Goal: Communication & Community: Answer question/provide support

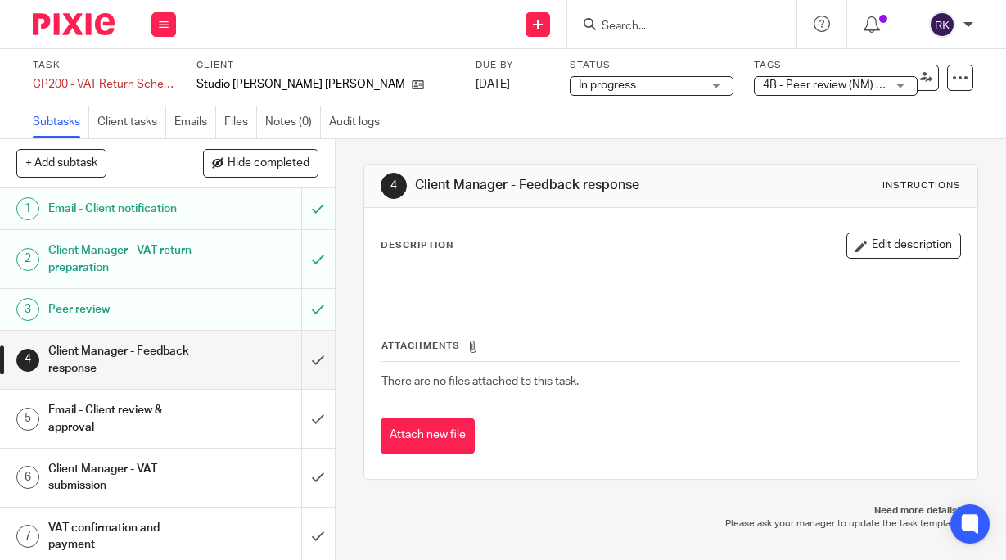
click at [632, 24] on input "Search" at bounding box center [673, 27] width 147 height 15
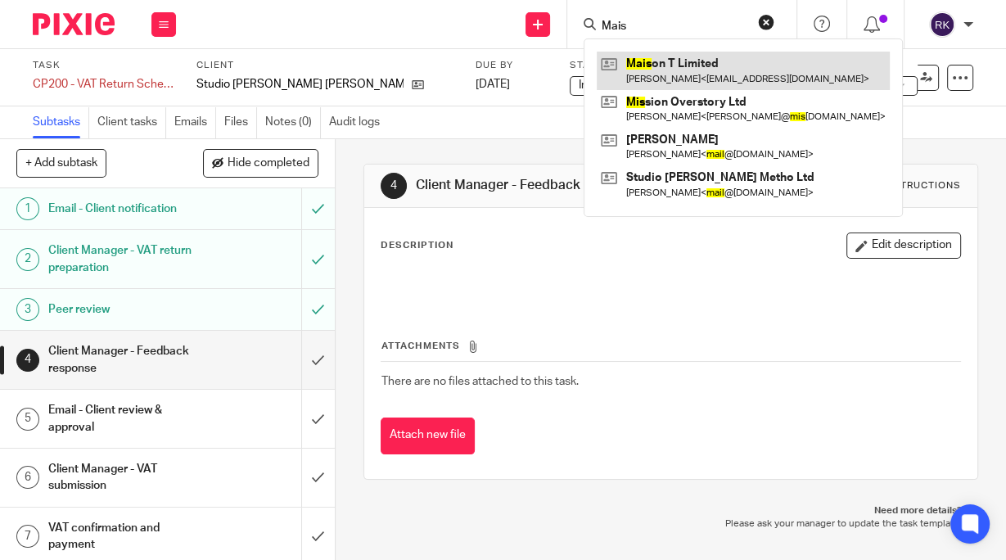
type input "Mais"
click at [681, 69] on link at bounding box center [743, 71] width 293 height 38
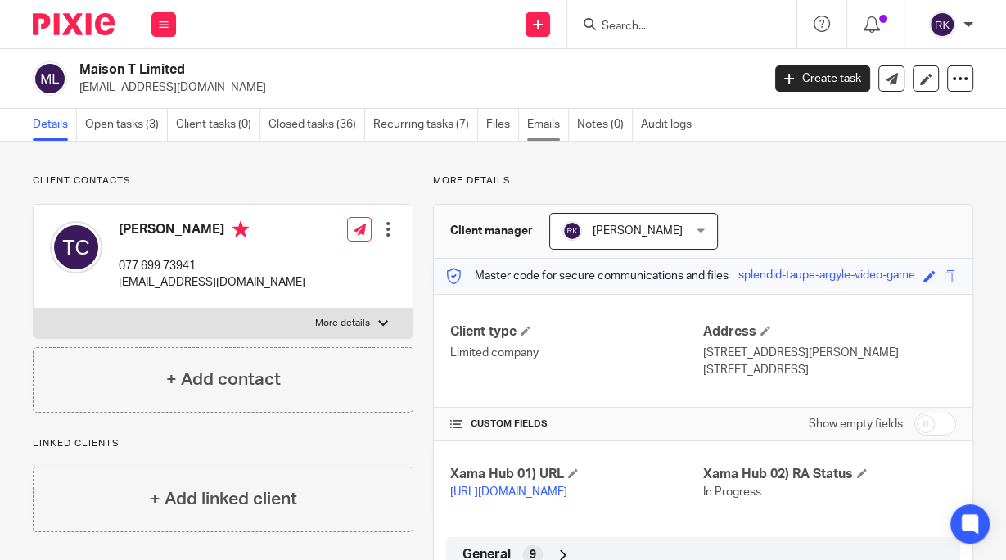
click at [551, 125] on link "Emails" at bounding box center [548, 125] width 42 height 32
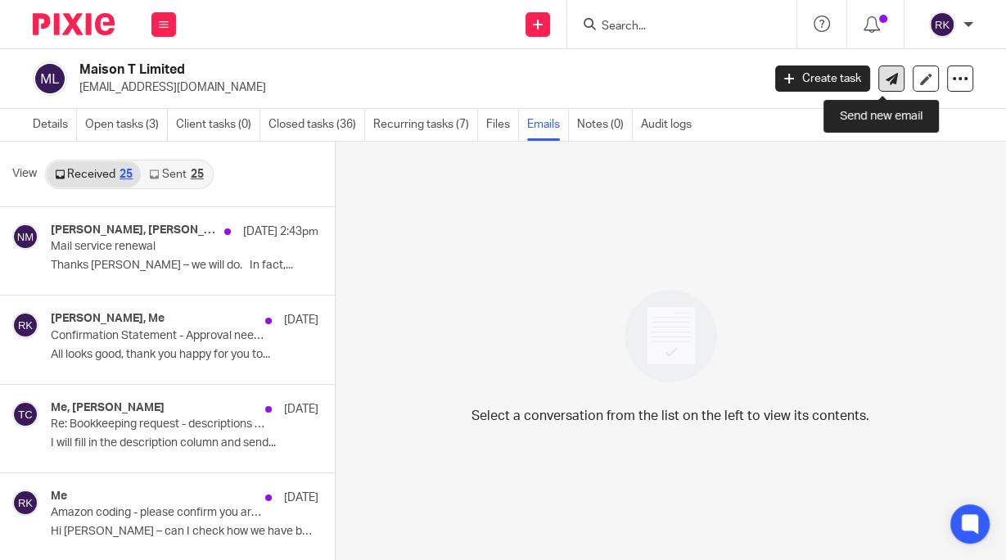
click at [886, 81] on icon at bounding box center [892, 79] width 12 height 12
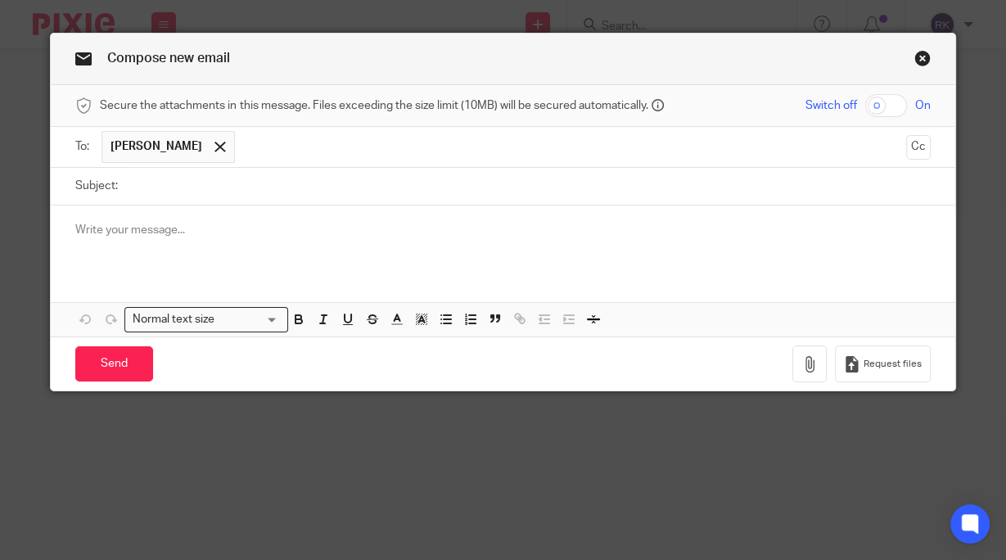
click at [215, 187] on input "Subject:" at bounding box center [528, 186] width 804 height 37
click at [324, 146] on input "text" at bounding box center [571, 147] width 656 height 32
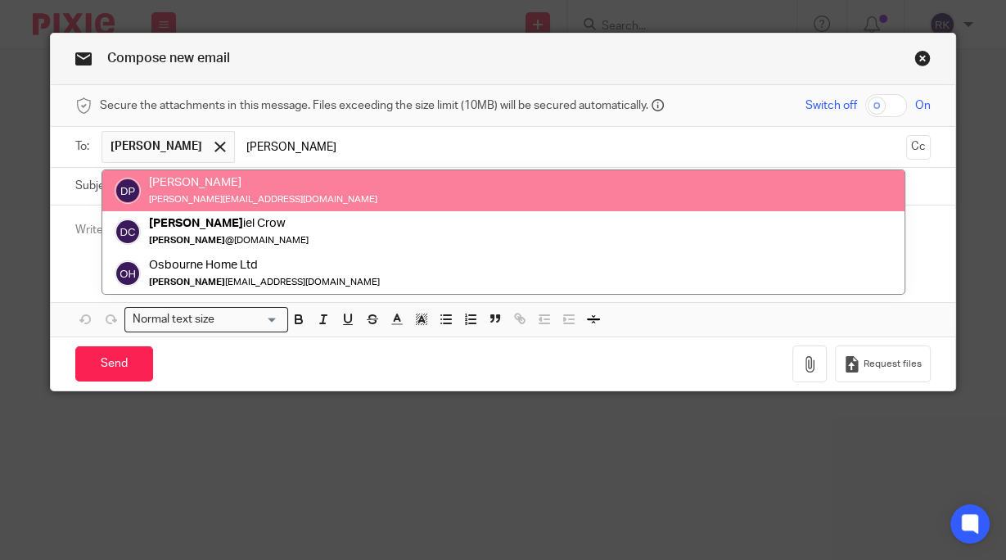
type input "[PERSON_NAME]"
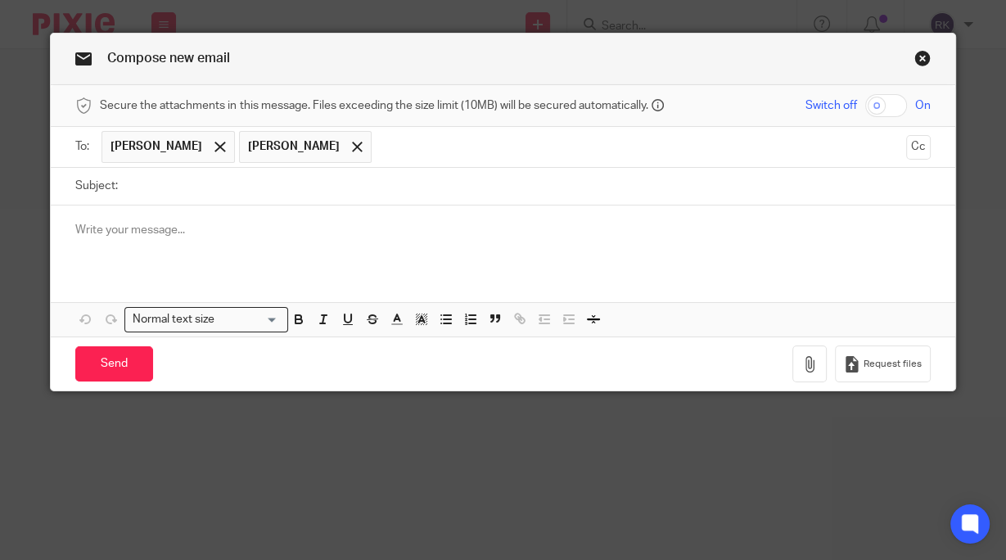
click at [387, 160] on input "text" at bounding box center [639, 147] width 519 height 32
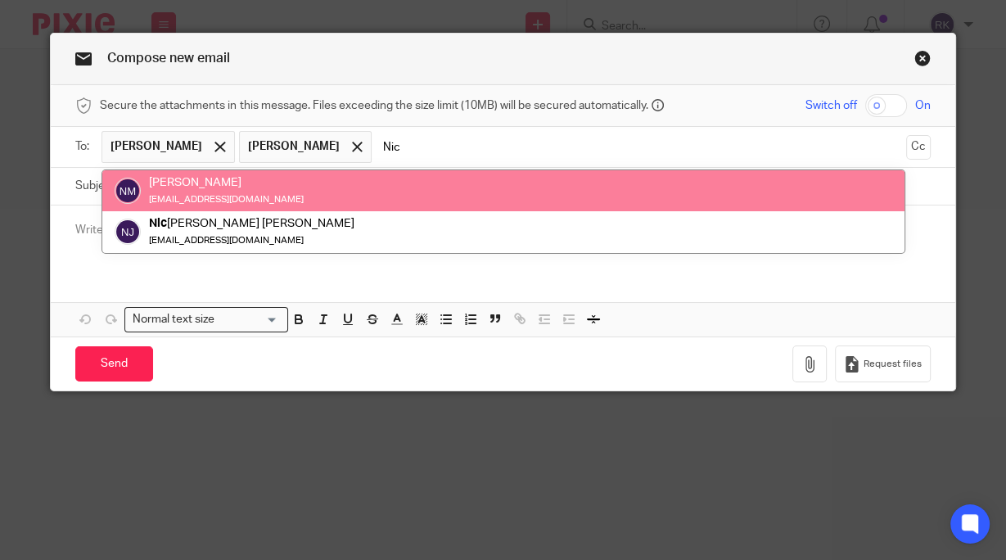
type input "Nic"
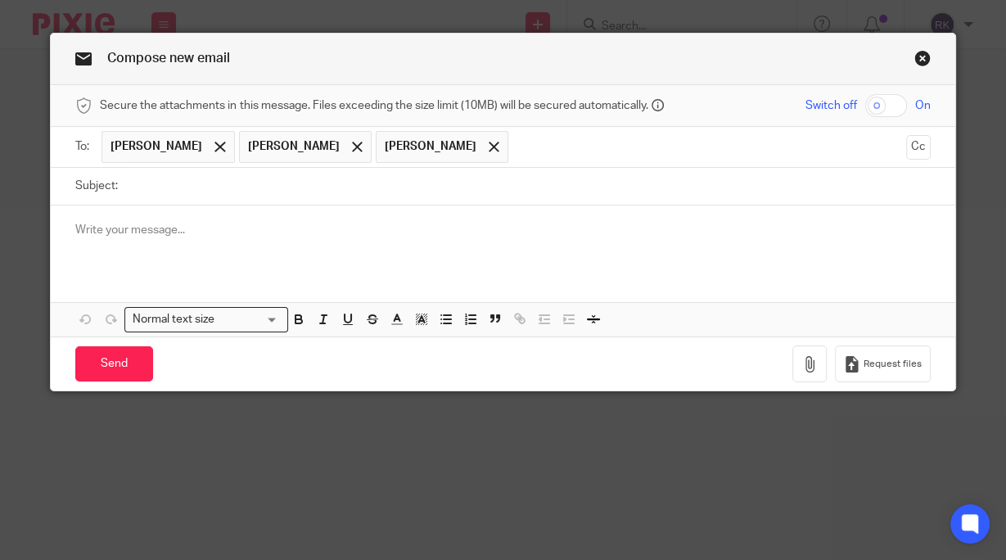
click at [205, 190] on input "Subject:" at bounding box center [528, 186] width 804 height 37
type input "Bank Feeds need reconnecting"
click at [100, 223] on p at bounding box center [502, 230] width 855 height 16
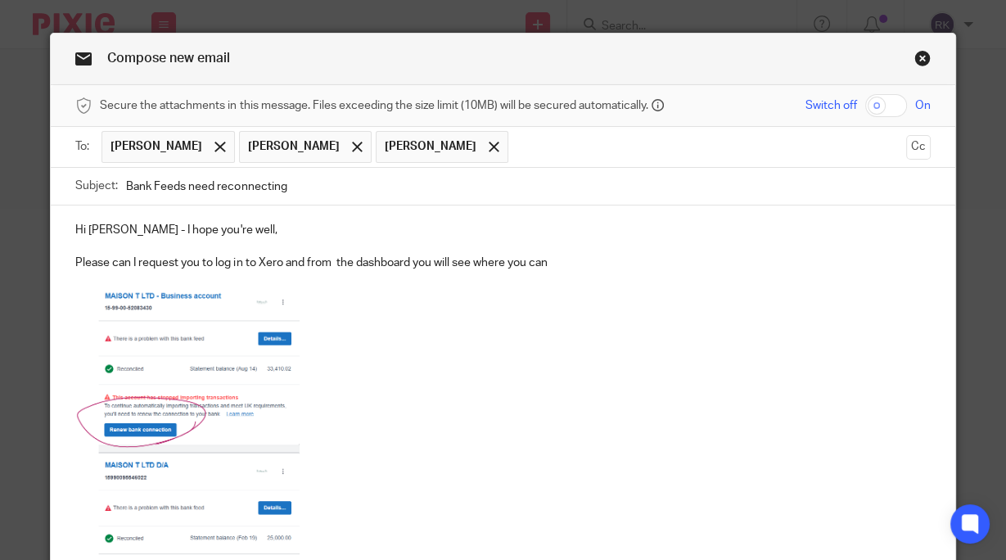
click at [576, 258] on p "Please can I request you to log in to Xero and from the dashboard you will see …" at bounding box center [502, 263] width 855 height 16
drag, startPoint x: 331, startPoint y: 262, endPoint x: 341, endPoint y: 259, distance: 11.1
click at [330, 262] on p "Please can I request you to log in to Xero and from the dashboard you will see …" at bounding box center [502, 263] width 855 height 16
click at [70, 264] on div "Hi Theodora - I hope you're well, Please can I request you to log in to Xero an…" at bounding box center [503, 419] width 904 height 427
click at [737, 260] on p "Please can I request you to log in to Xero and from the dashboard you will see …" at bounding box center [502, 263] width 855 height 16
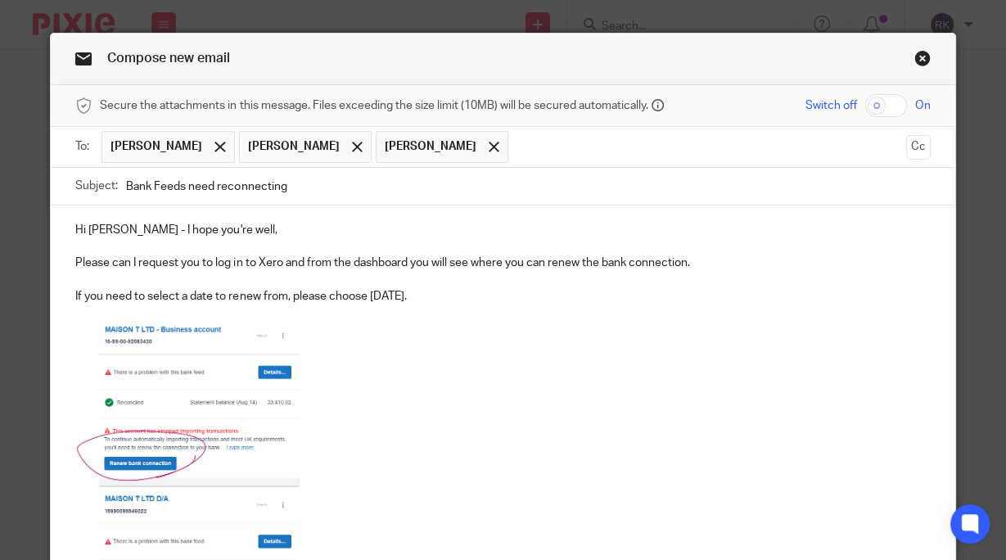
drag, startPoint x: 692, startPoint y: 264, endPoint x: 701, endPoint y: 259, distance: 10.7
click at [693, 264] on p "Please can I request you to log in to Xero and from the dashboard you will see …" at bounding box center [502, 263] width 855 height 16
